Goal: Task Accomplishment & Management: Manage account settings

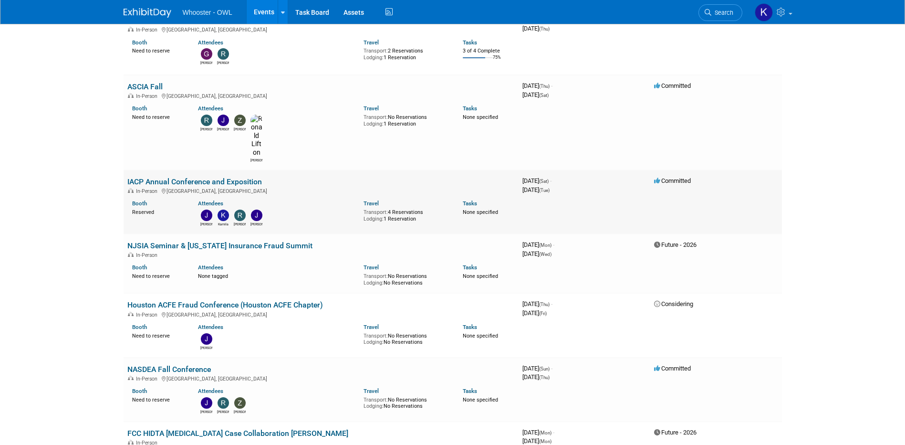
click at [167, 177] on link "IACP Annual Conference and Exposition" at bounding box center [194, 181] width 135 height 9
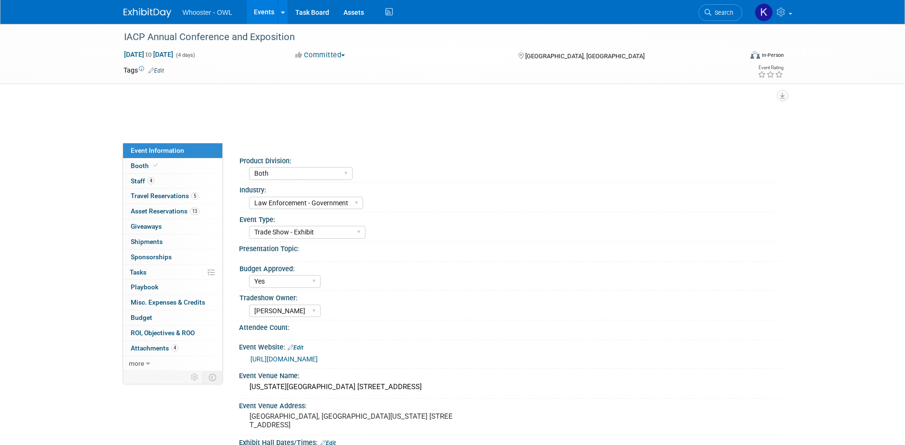
select select "Both"
select select "Law Enforcement - Government"
select select "Trade Show - Exhibit"
select select "Yes"
select select "[PERSON_NAME]"
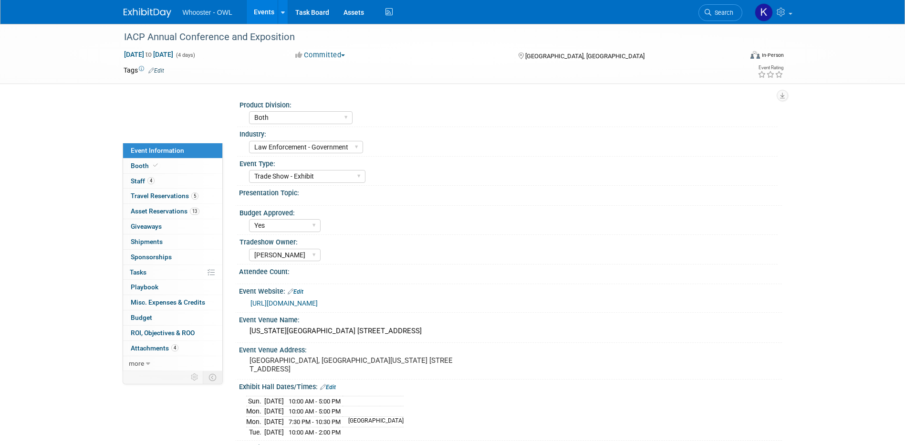
scroll to position [191, 0]
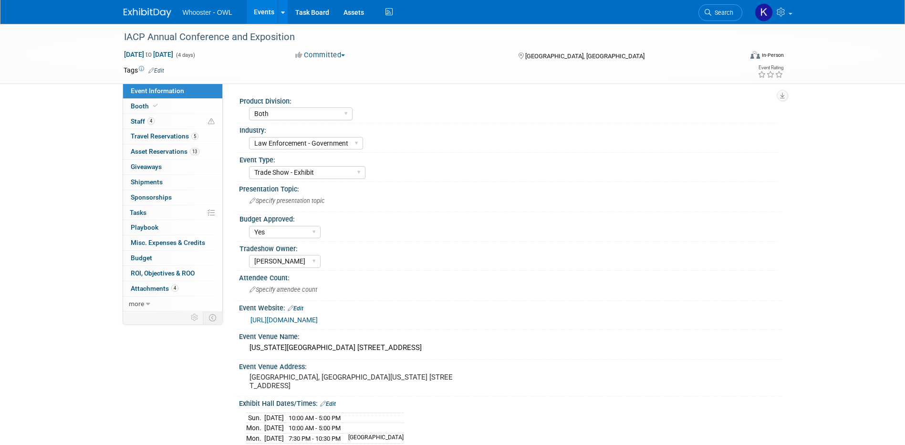
select select "Both"
select select "Law Enforcement - Government"
select select "Trade Show - Exhibit"
select select "Yes"
select select "Kamila Castaneda"
